Goal: Task Accomplishment & Management: Manage account settings

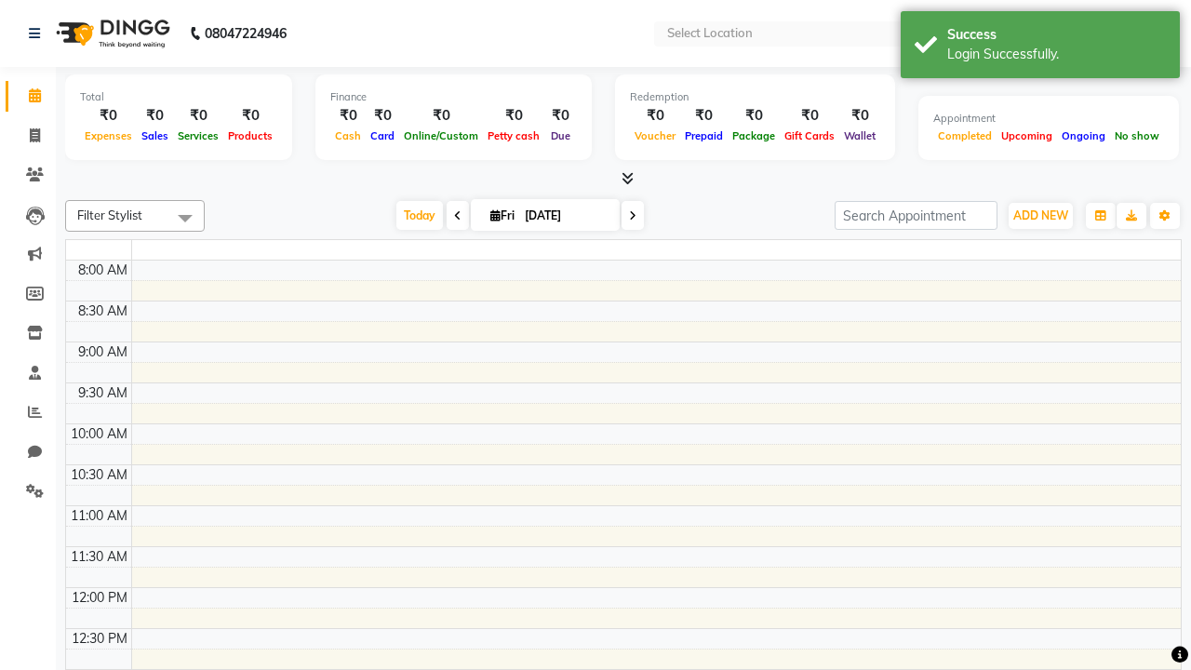
select select "en"
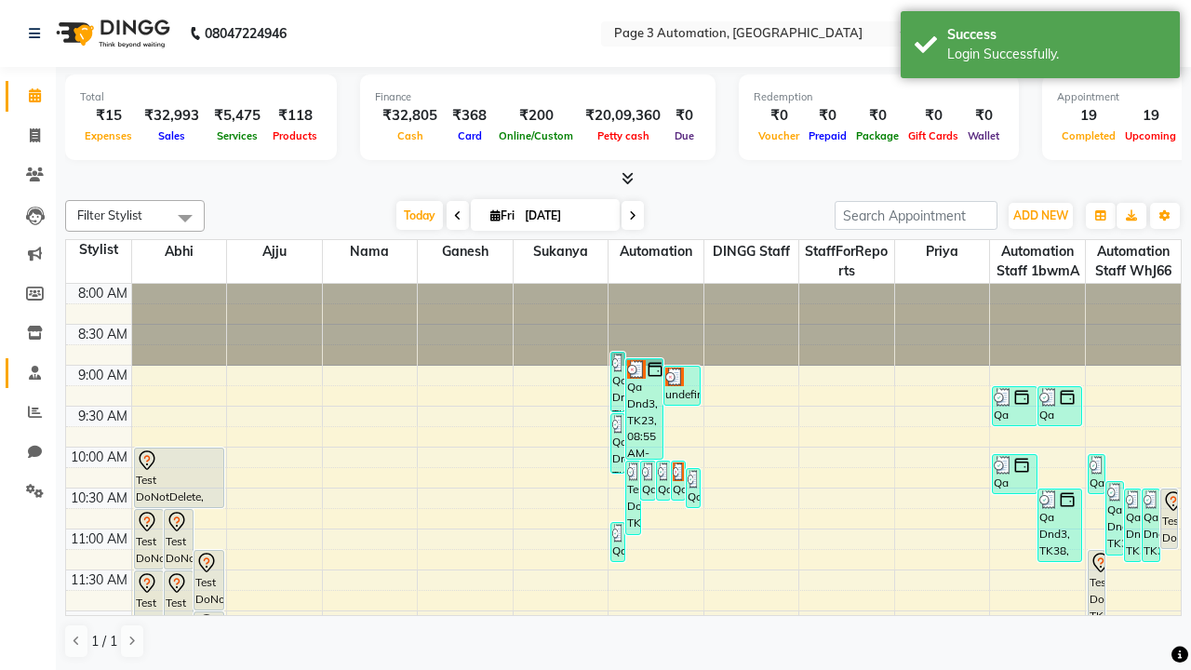
click at [28, 372] on span at bounding box center [35, 373] width 33 height 21
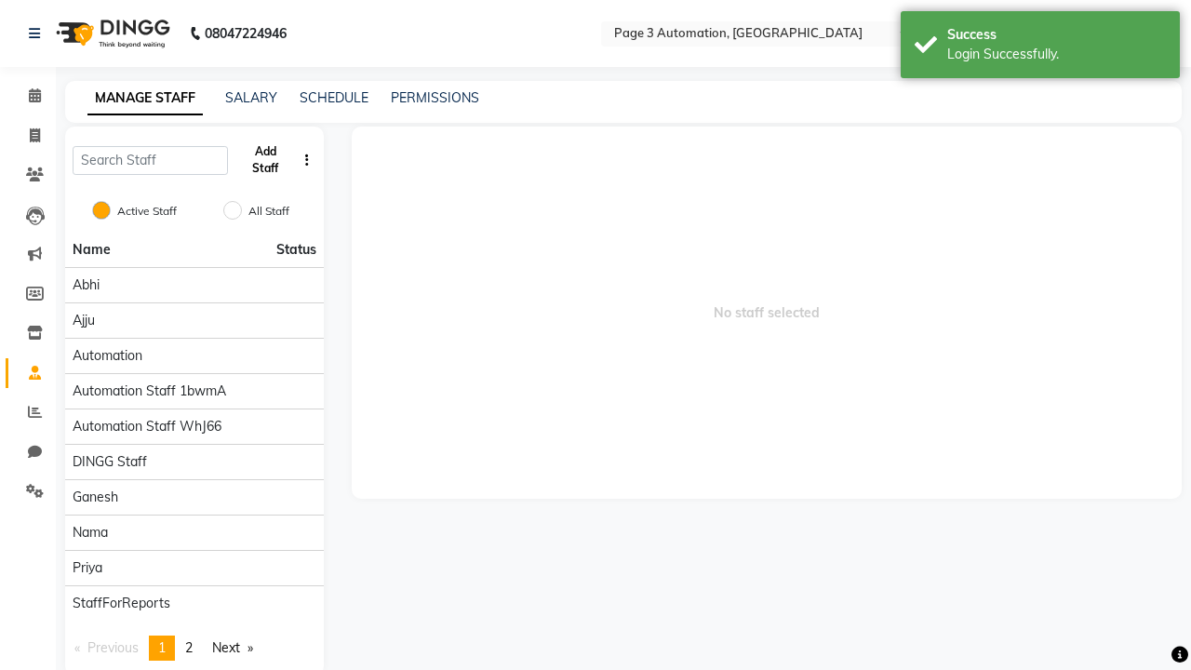
click at [265, 160] on button "Add Staff" at bounding box center [265, 160] width 60 height 48
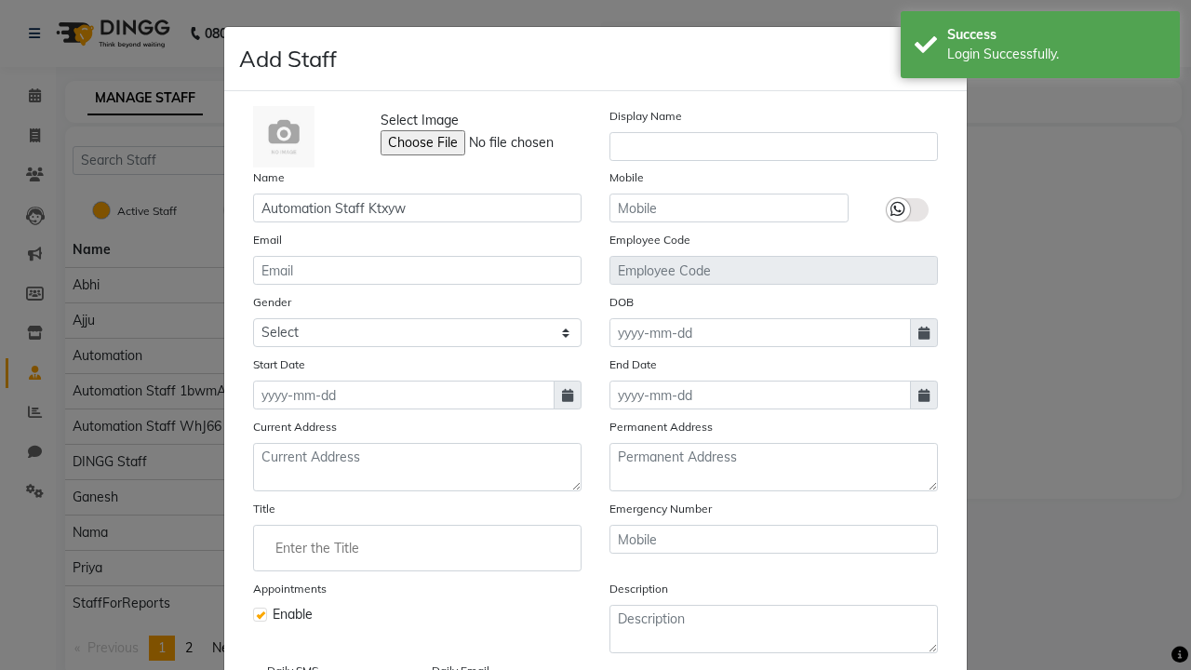
type input "Automation Staff Ktxyw"
type input "9641934776"
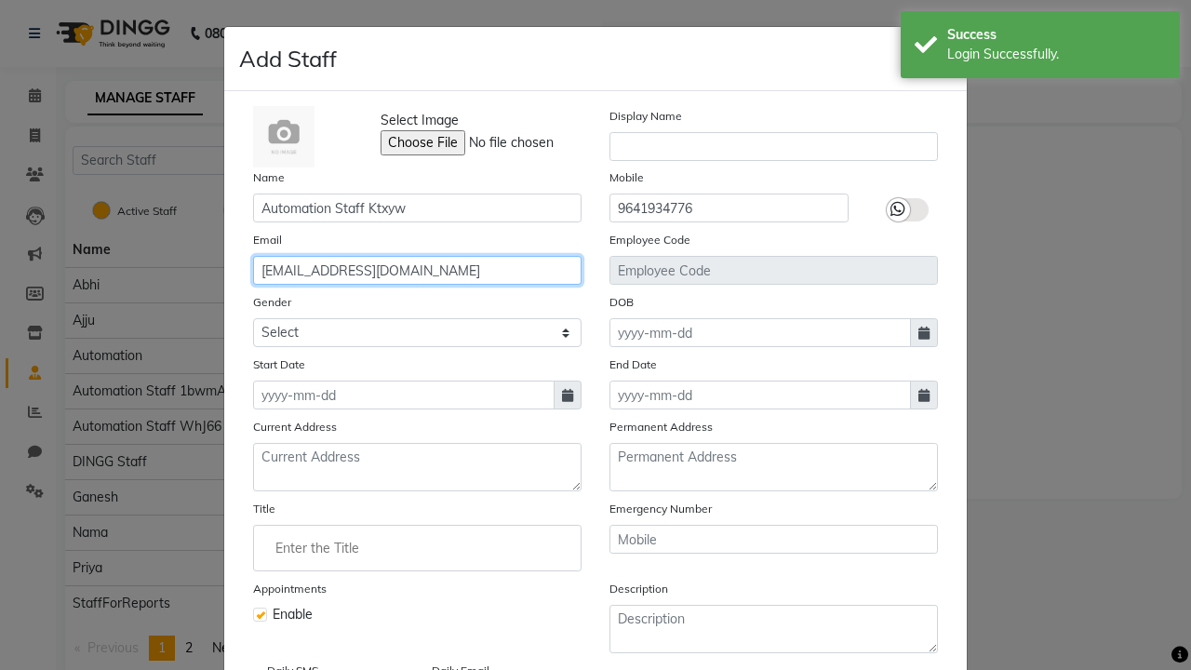
type input "[EMAIL_ADDRESS][DOMAIN_NAME]"
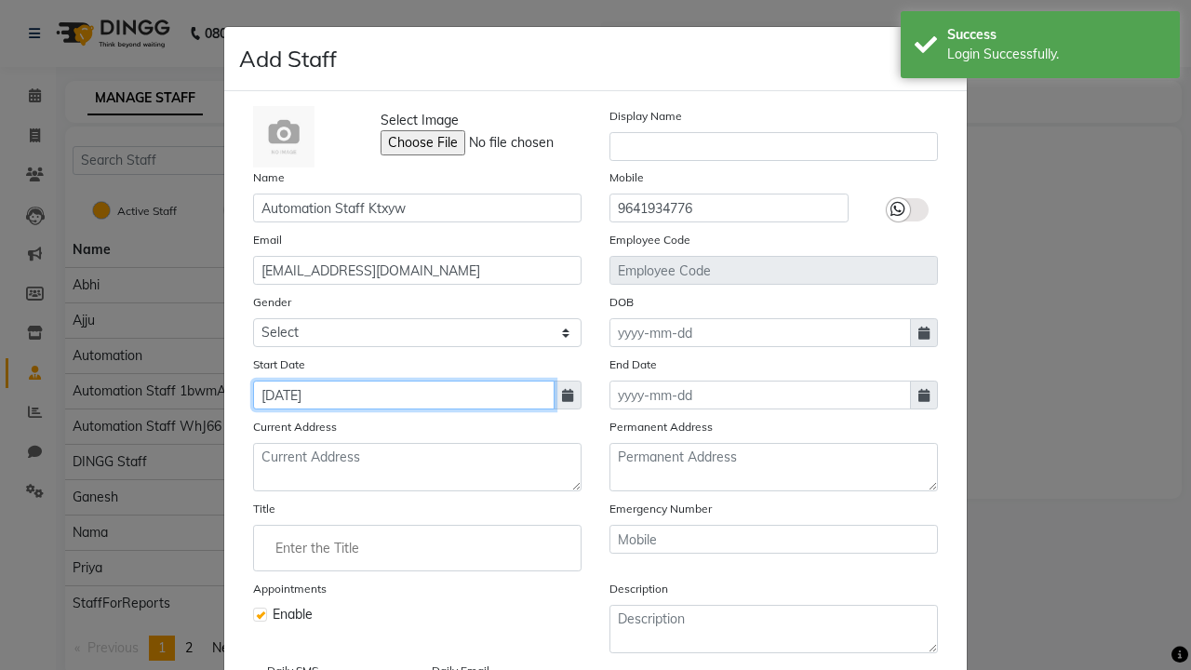
type input "[DATE]"
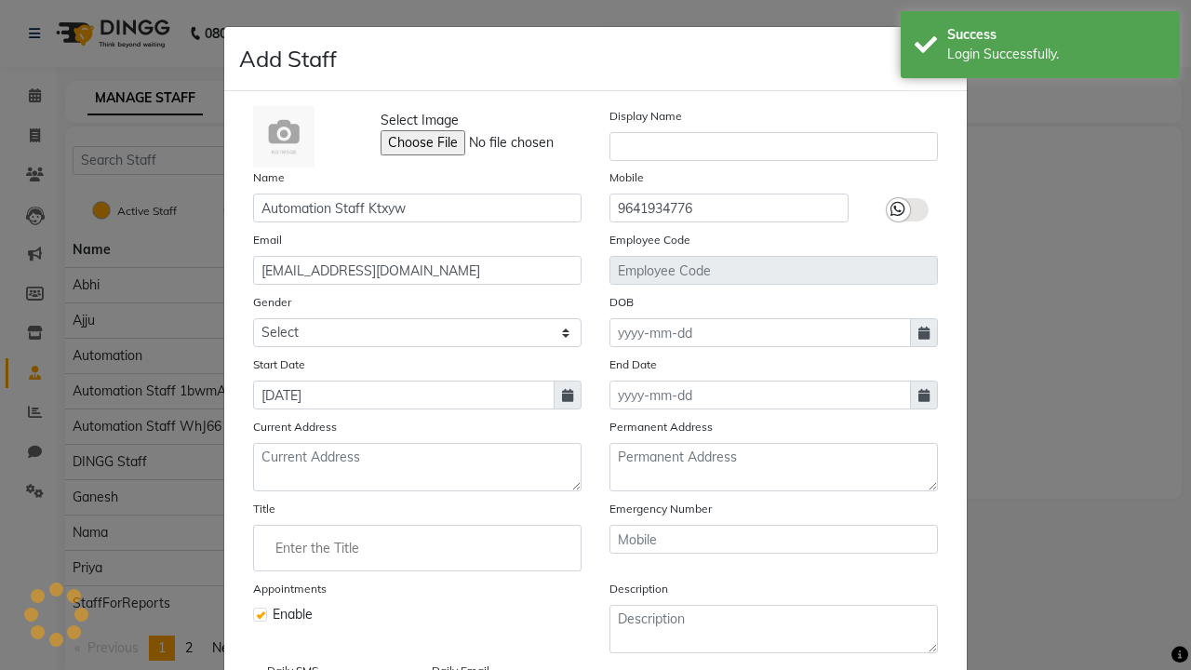
scroll to position [151, 0]
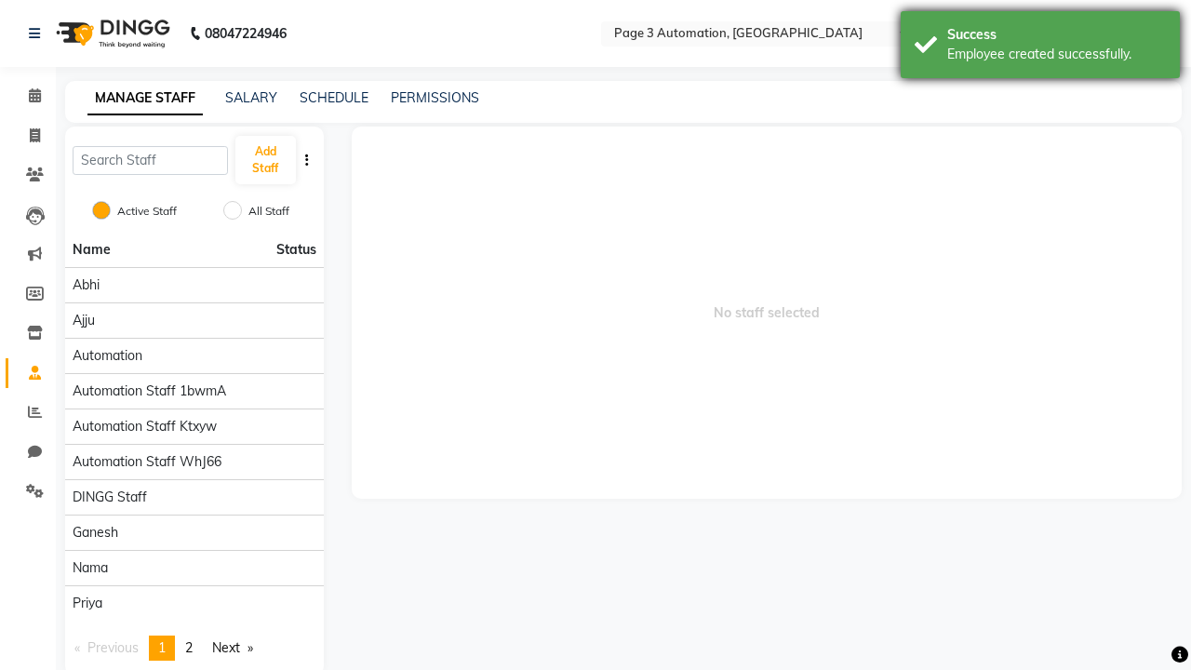
click at [1040, 47] on div "Employee created successfully." at bounding box center [1056, 55] width 219 height 20
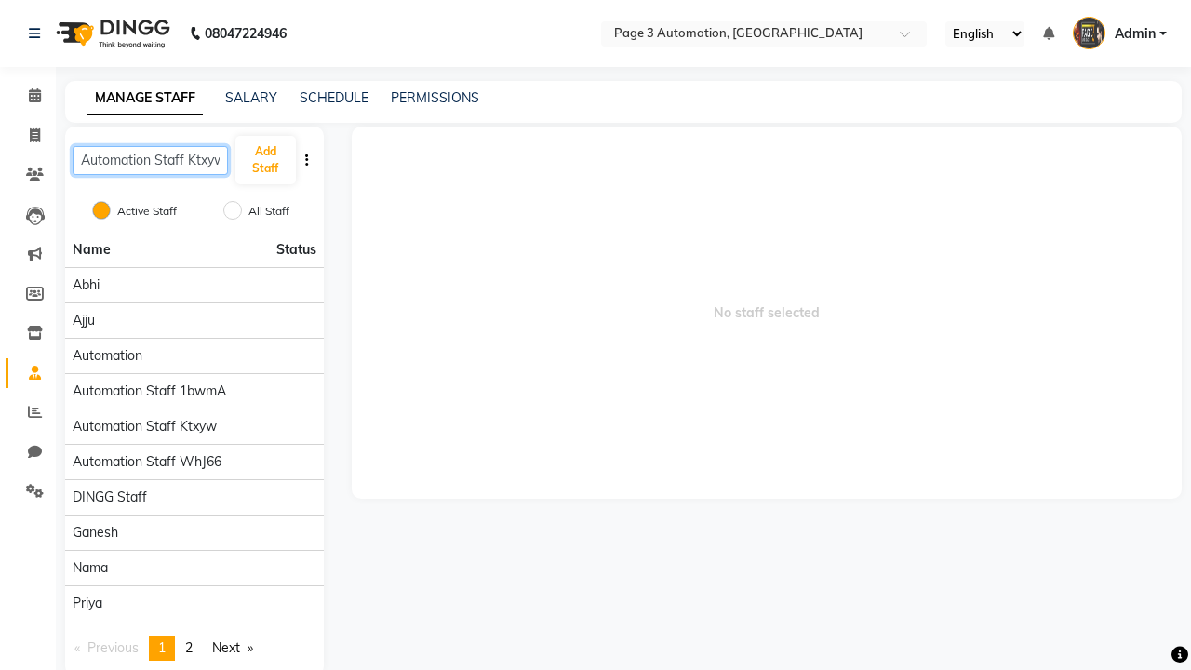
scroll to position [0, 6]
type input "Automation Staff Ktxyw"
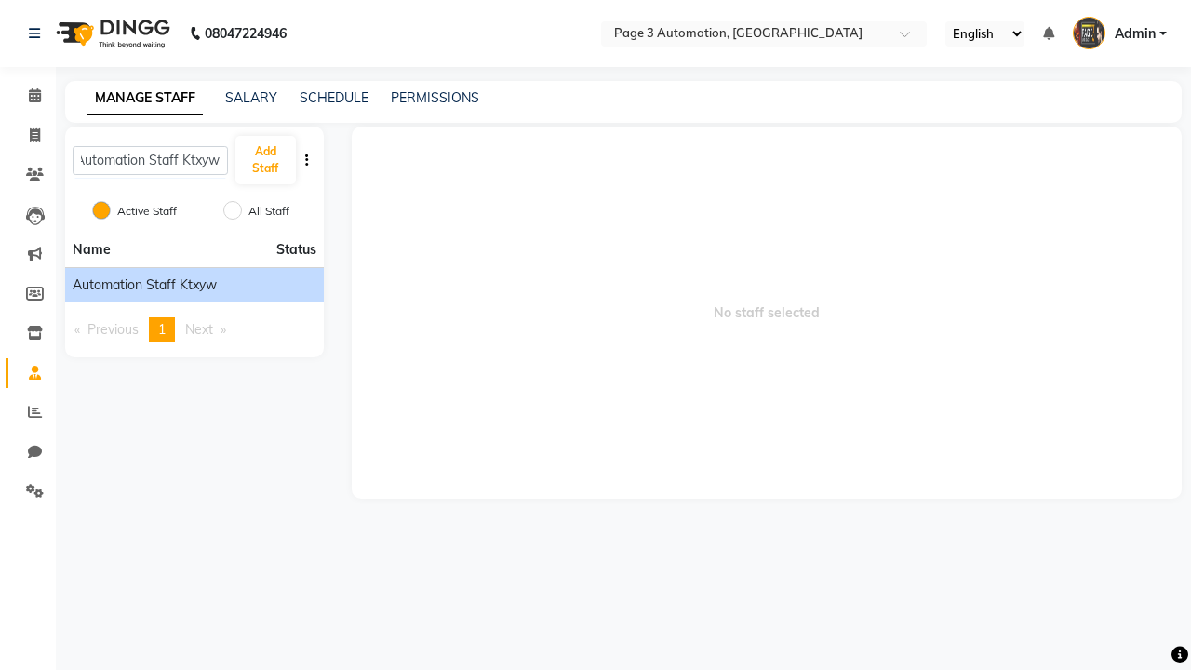
click at [193, 285] on span "Automation Staff Ktxyw" at bounding box center [145, 285] width 144 height 20
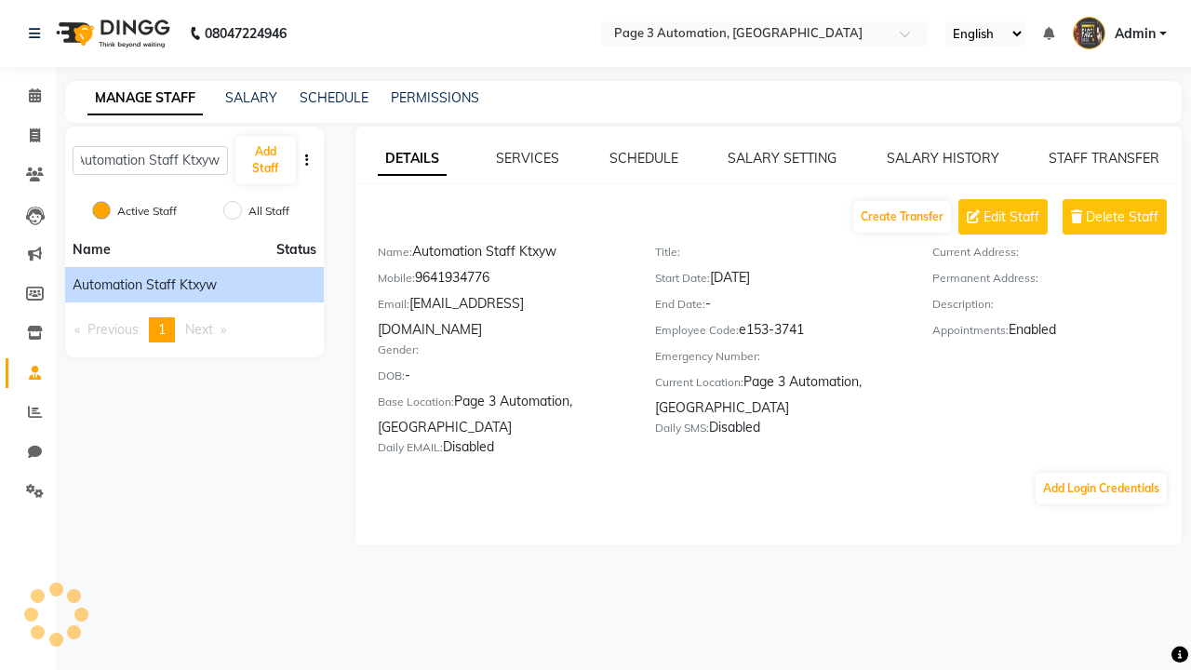
scroll to position [0, 0]
click at [1100, 473] on button "Add Login Credentials" at bounding box center [1100, 489] width 131 height 32
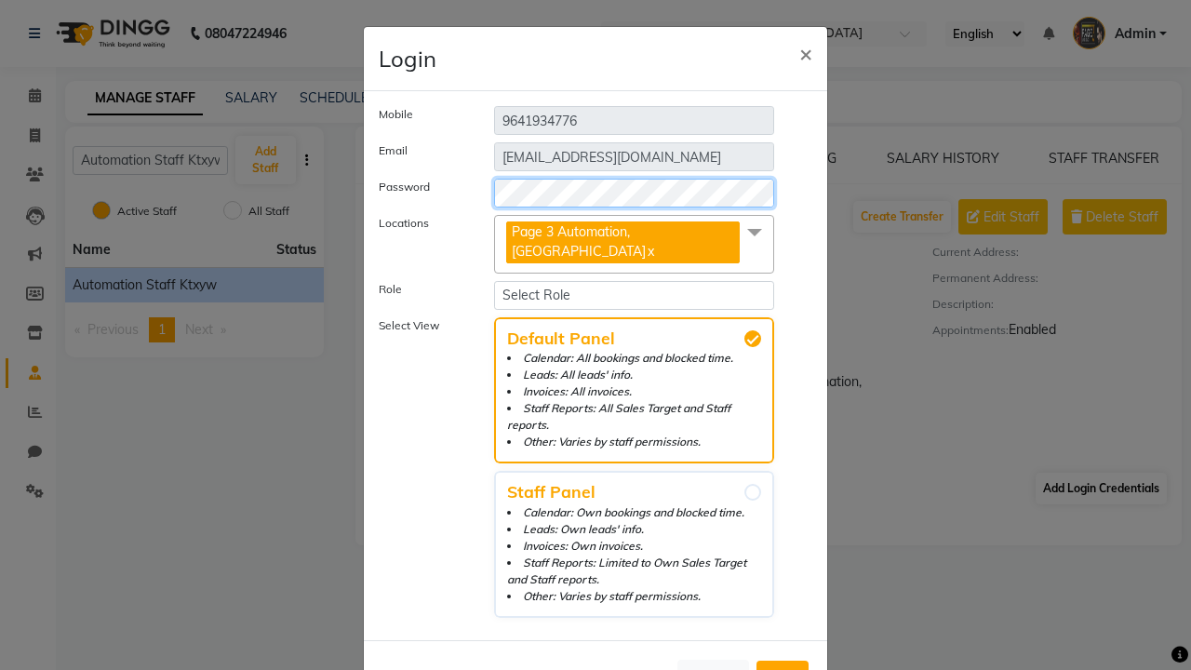
select select "4595"
click at [782, 668] on span "Add" at bounding box center [782, 677] width 30 height 19
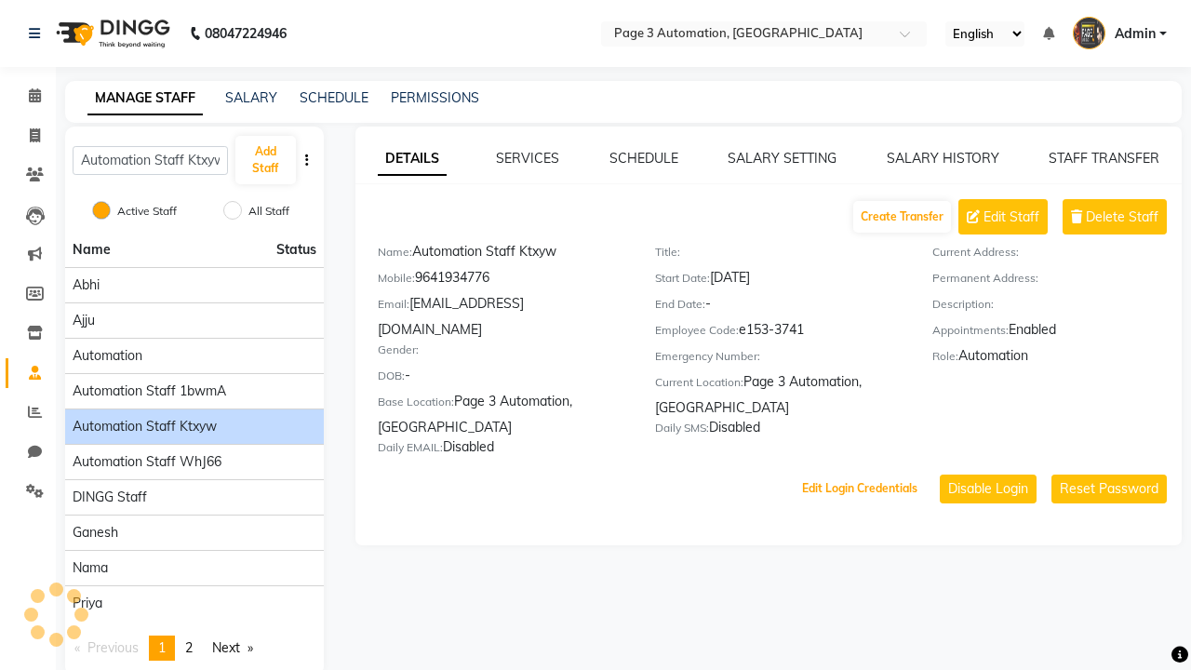
scroll to position [29, 0]
click at [430, 98] on link "PERMISSIONS" at bounding box center [435, 97] width 88 height 17
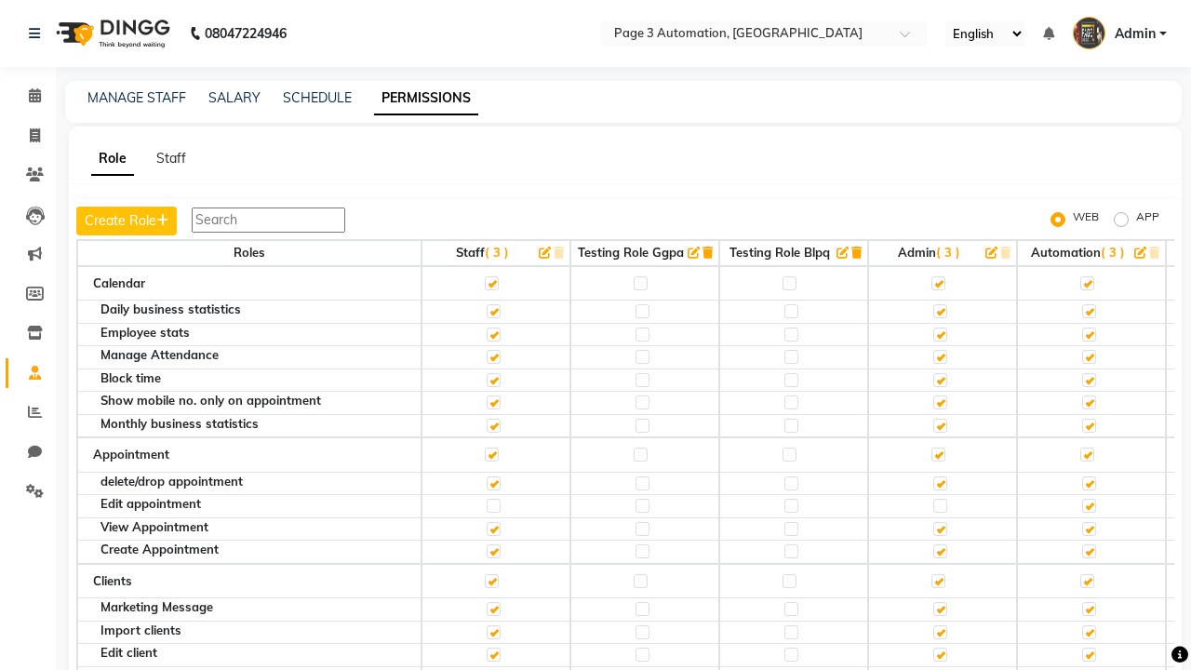
click at [1086, 283] on label at bounding box center [1087, 283] width 14 height 14
click at [1086, 283] on input "checkbox" at bounding box center [1086, 283] width 12 height 12
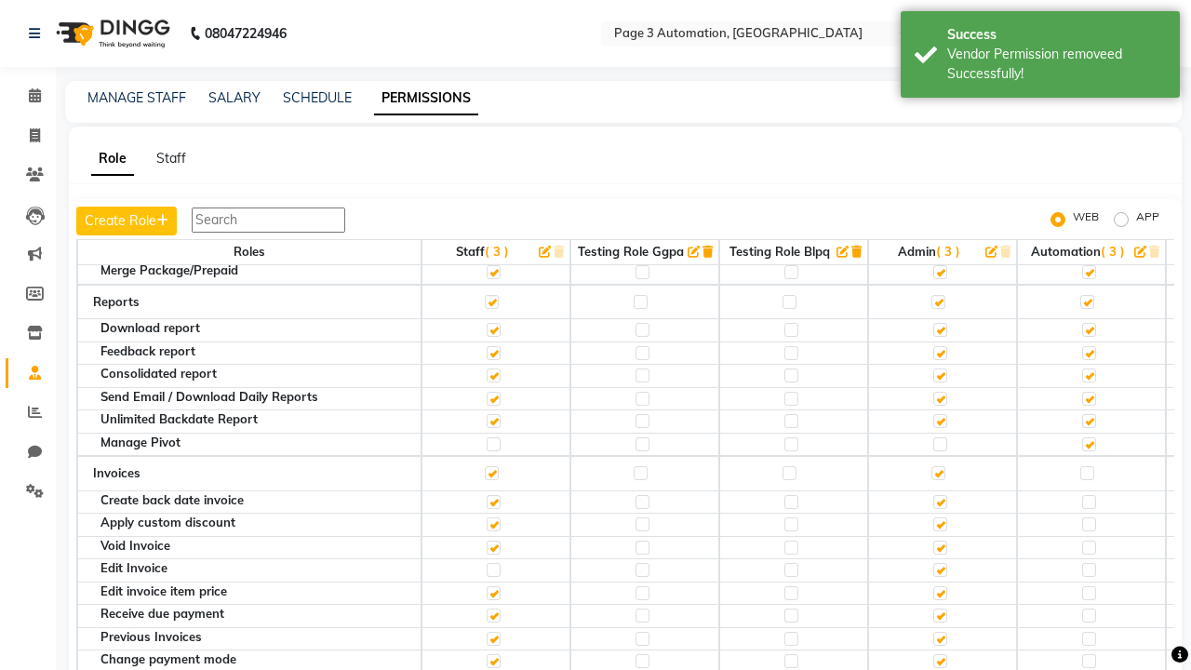
click at [1086, 160] on label at bounding box center [1087, 153] width 14 height 14
click at [1086, 159] on input "checkbox" at bounding box center [1086, 153] width 12 height 12
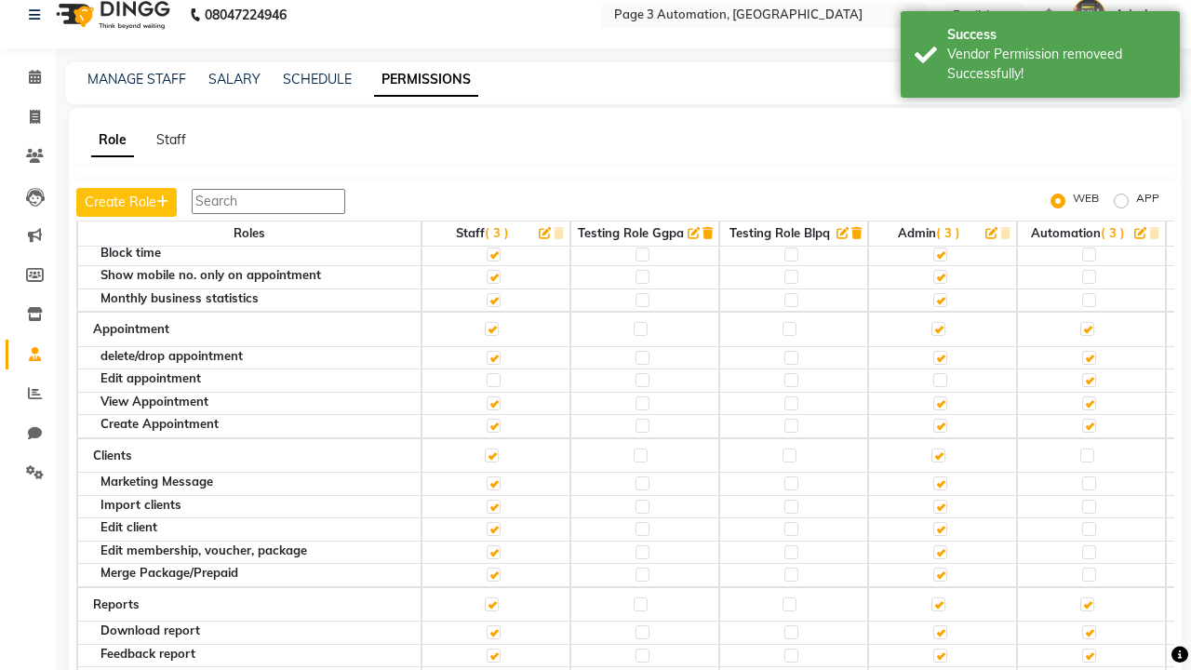
scroll to position [0, 0]
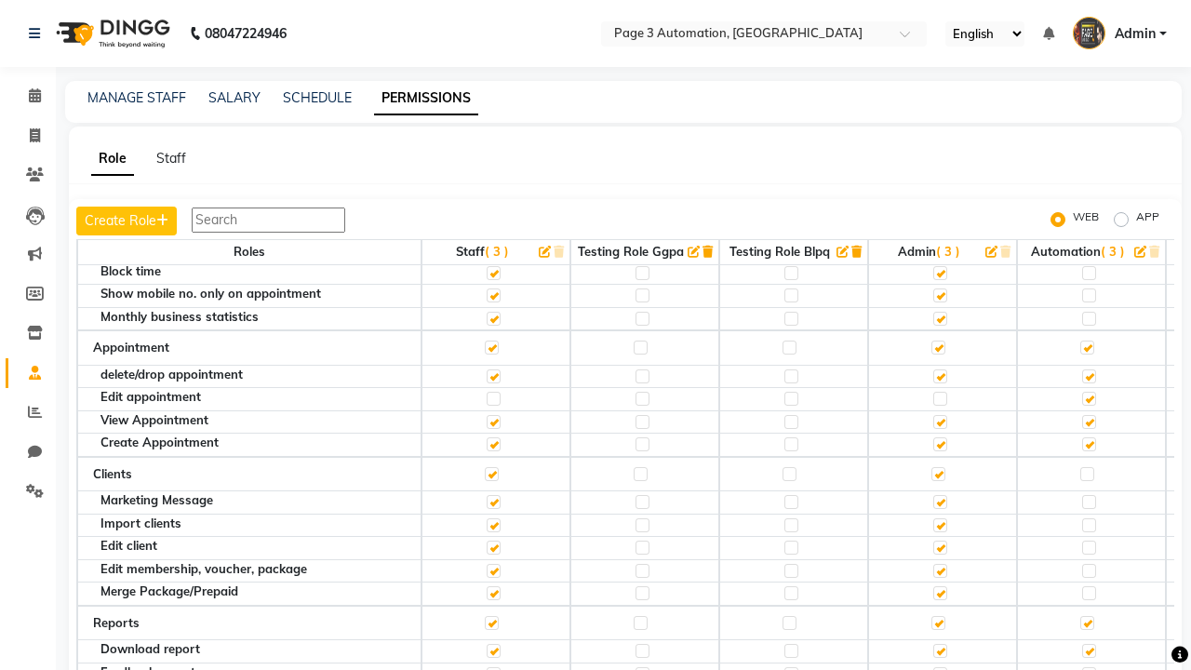
click at [1119, 33] on span "Admin" at bounding box center [1134, 34] width 41 height 20
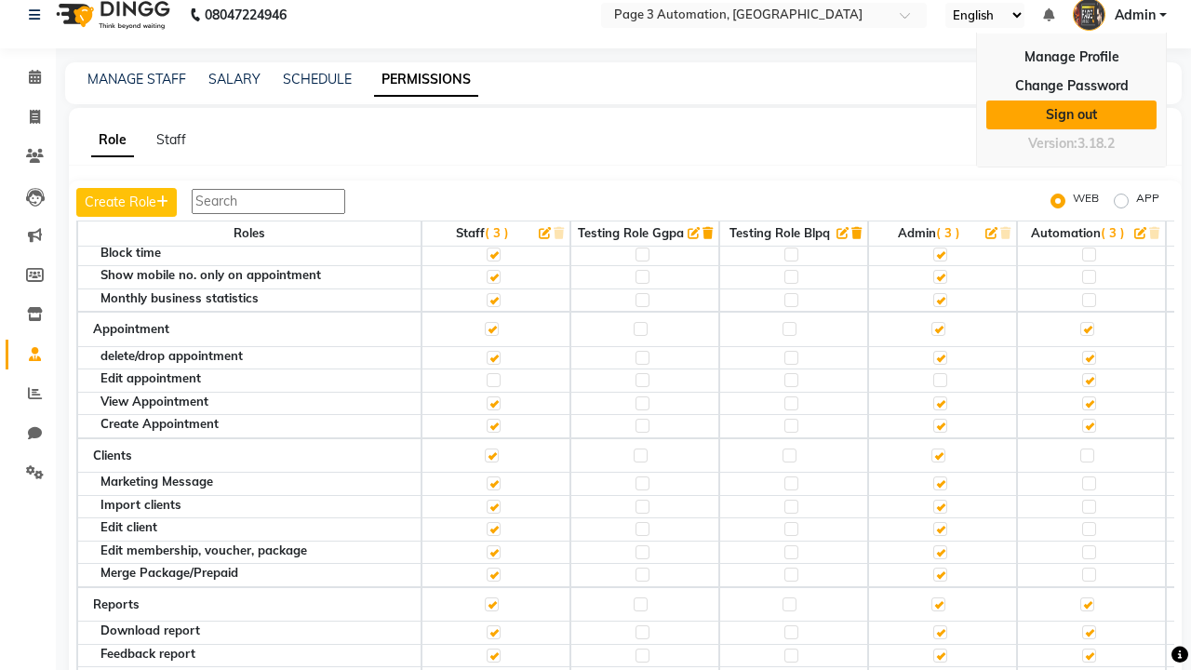
click at [1071, 114] on link "Sign out" at bounding box center [1071, 114] width 170 height 29
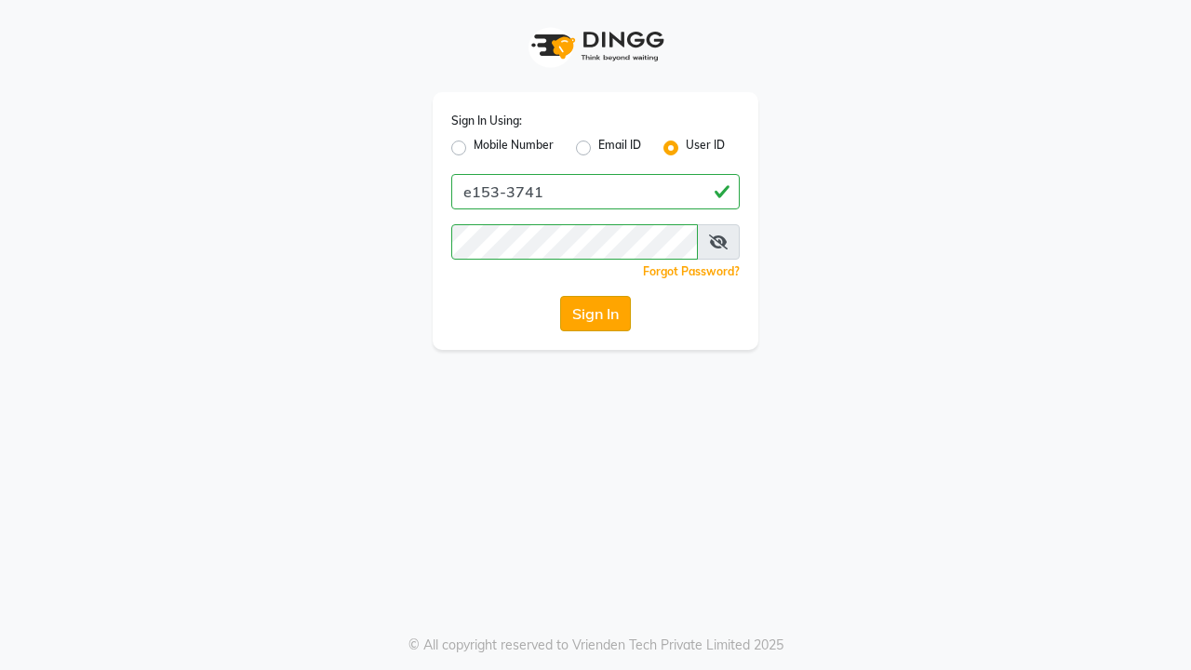
click at [595, 313] on button "Sign In" at bounding box center [595, 313] width 71 height 35
